Goal: Information Seeking & Learning: Find specific fact

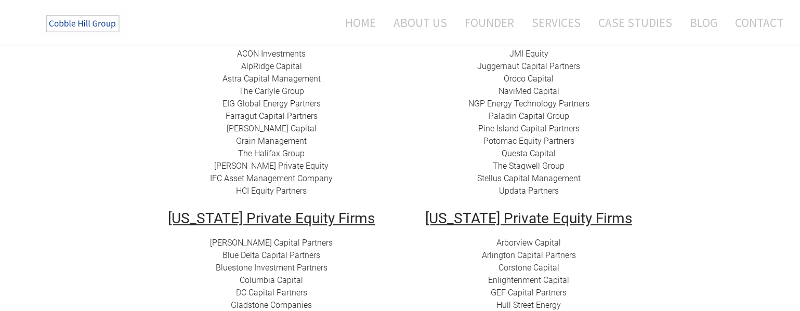
scroll to position [197, 0]
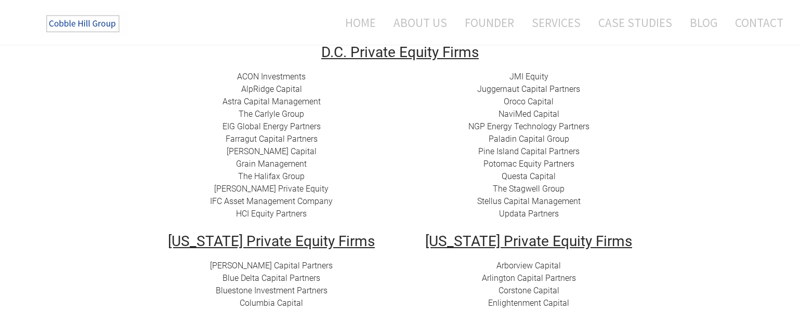
click at [158, 100] on div "ACON Investments ​ AlpRidge Capital ​Astra Capital Management ​​ The Carlyle Gr…" at bounding box center [272, 146] width 242 height 150
click at [263, 74] on link "ACON Investments" at bounding box center [271, 77] width 69 height 10
click at [365, 79] on div "ACON Investments ​ AlpRidge Capital ​Astra Capital Management ​​ The Carlyle Gr…" at bounding box center [272, 146] width 242 height 150
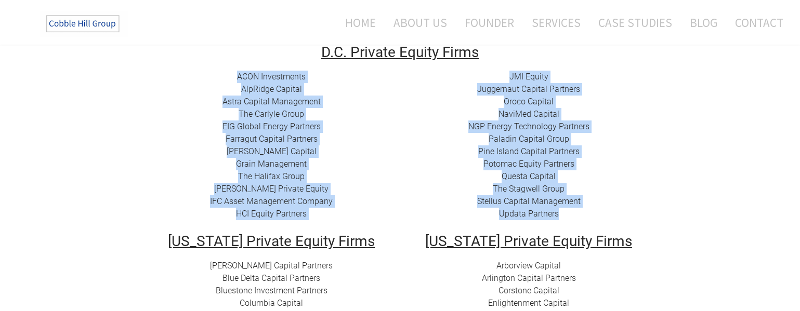
drag, startPoint x: 220, startPoint y: 76, endPoint x: 592, endPoint y: 222, distance: 399.6
click at [591, 223] on tr "ACON Investments ​ AlpRidge Capital ​Astra Capital Management ​​ The Carlyle Gr…" at bounding box center [400, 153] width 514 height 164
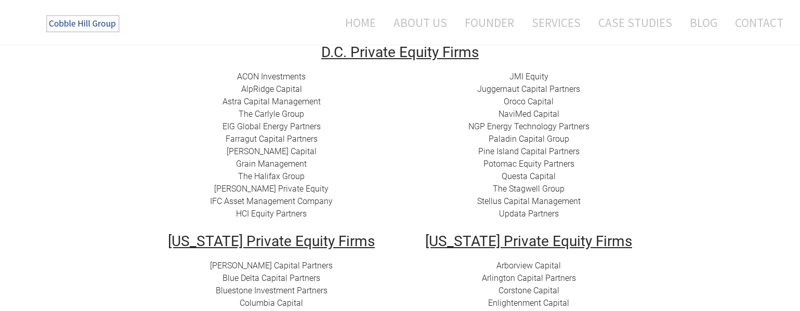
click at [593, 222] on td "JMI Equity Juggernaut Capital Partners Oroco Capital NaviMed Capital NGP Energy…" at bounding box center [528, 153] width 257 height 164
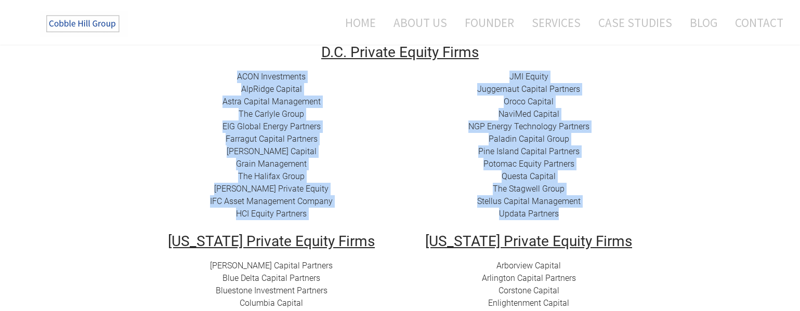
drag, startPoint x: 596, startPoint y: 220, endPoint x: 226, endPoint y: 63, distance: 402.5
drag, startPoint x: 233, startPoint y: 68, endPoint x: 598, endPoint y: 218, distance: 394.7
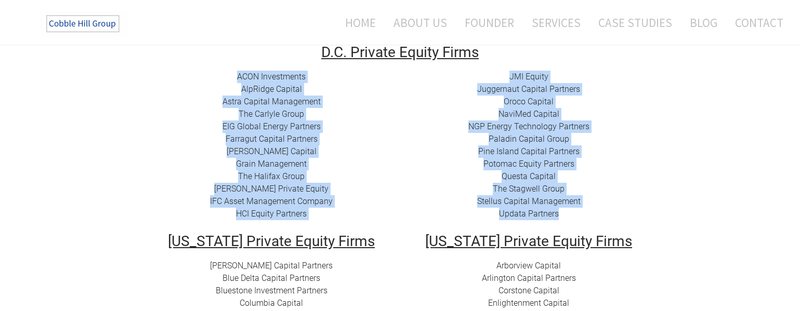
click at [598, 218] on div "JMI Equity Juggernaut Capital Partners Oroco Capital NaviMed Capital NGP Energy…" at bounding box center [529, 146] width 242 height 150
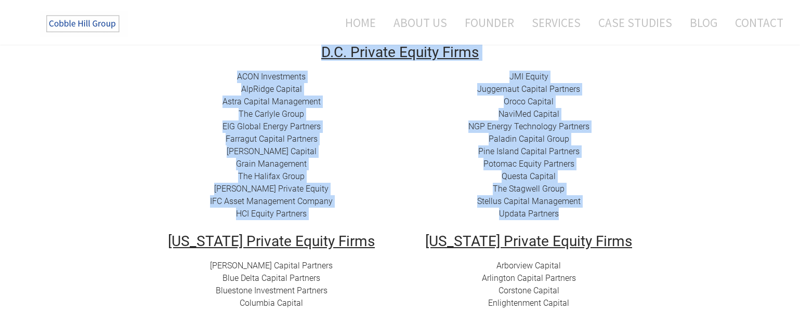
drag, startPoint x: 599, startPoint y: 218, endPoint x: 240, endPoint y: 54, distance: 394.3
click at [240, 58] on h2 "D.C. Private Equity Firms" at bounding box center [400, 52] width 499 height 15
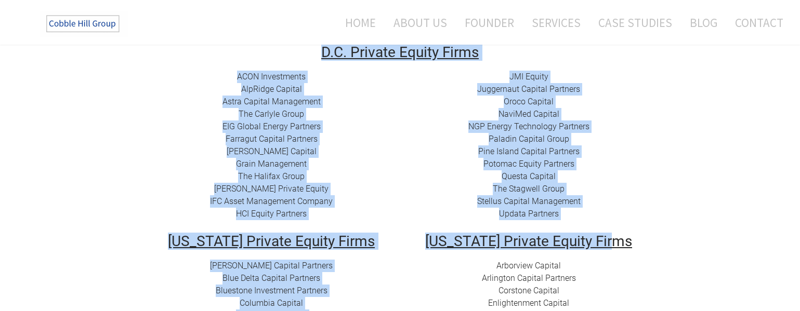
drag, startPoint x: 267, startPoint y: 56, endPoint x: 649, endPoint y: 244, distance: 425.9
click at [649, 244] on h2 "[US_STATE] Private Equity Firms" at bounding box center [529, 241] width 242 height 15
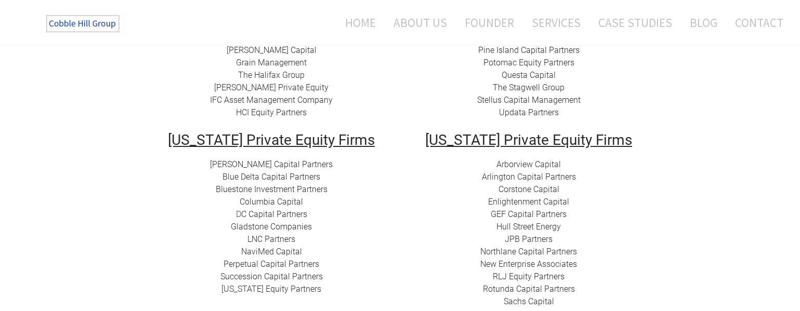
scroll to position [308, 0]
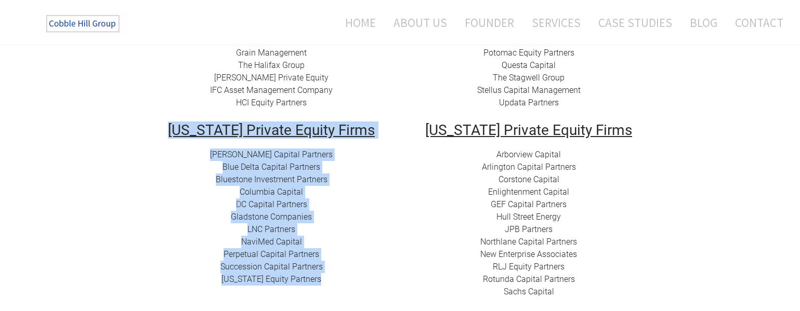
drag, startPoint x: 171, startPoint y: 128, endPoint x: 338, endPoint y: 277, distance: 224.1
click at [338, 277] on td "[US_STATE] Private Equity Firms [PERSON_NAME] Capital Partners Blue Delta Capit…" at bounding box center [271, 217] width 257 height 189
click at [338, 277] on div "[PERSON_NAME] Capital Partners Blue Delta Capital Partners ​Bluestone Investmen…" at bounding box center [272, 217] width 242 height 137
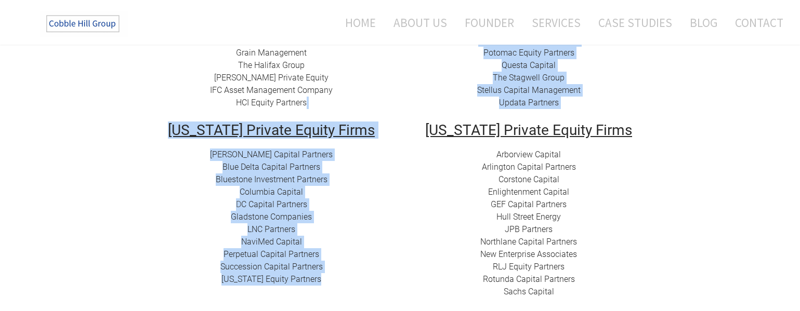
drag, startPoint x: 338, startPoint y: 280, endPoint x: 153, endPoint y: 119, distance: 245.3
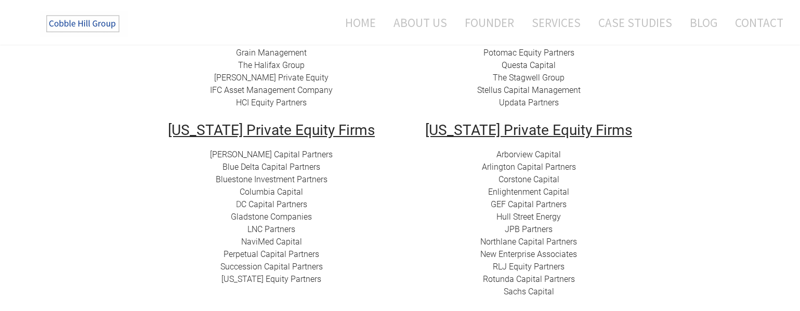
click at [153, 119] on td "ACON Investments ​ AlpRidge Capital ​Astra Capital Management ​​ The Carlyle Gr…" at bounding box center [271, 41] width 257 height 164
click at [386, 151] on div "[PERSON_NAME] Capital Partners Blue Delta Capital Partners ​Bluestone Investmen…" at bounding box center [272, 217] width 242 height 137
